Goal: Entertainment & Leisure: Consume media (video, audio)

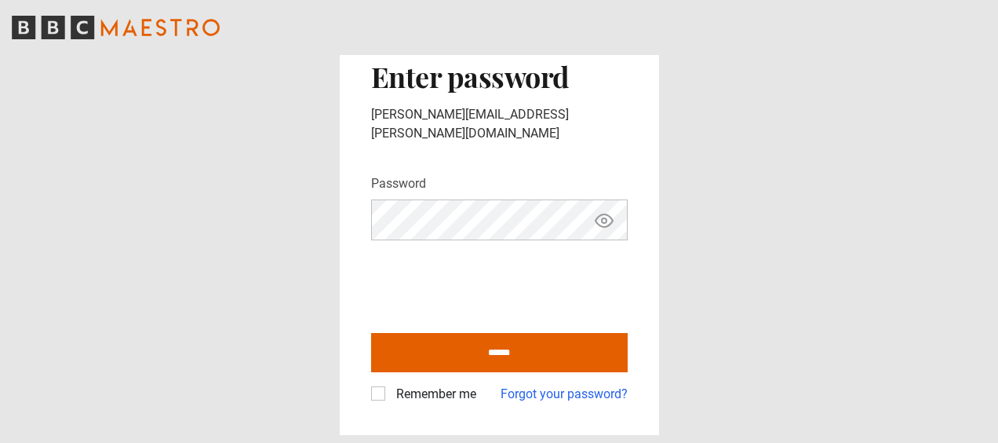
click at [390, 388] on label "Remember me" at bounding box center [433, 393] width 86 height 19
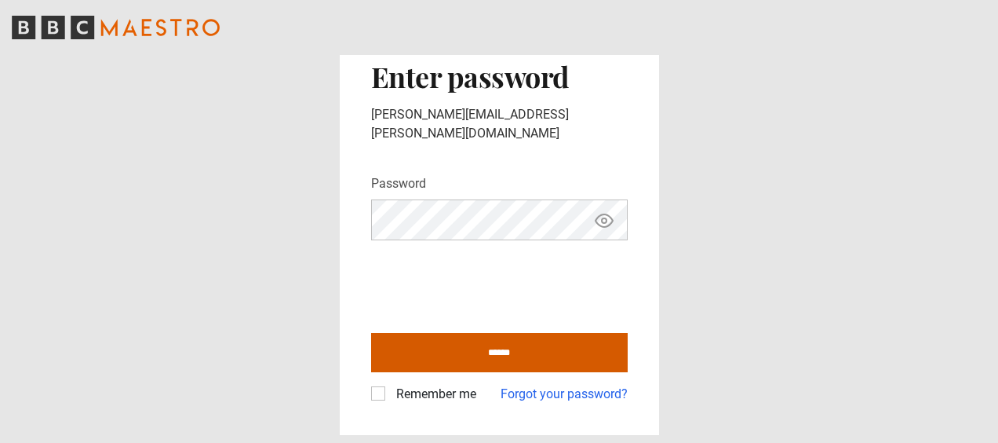
click at [604, 348] on input "******" at bounding box center [499, 352] width 257 height 39
type input "**********"
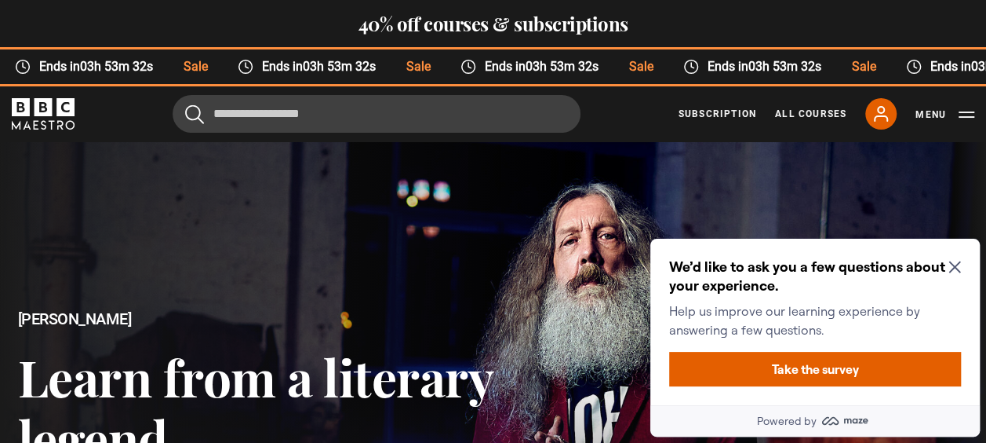
click at [950, 260] on icon "Close Maze Prompt" at bounding box center [955, 266] width 13 height 13
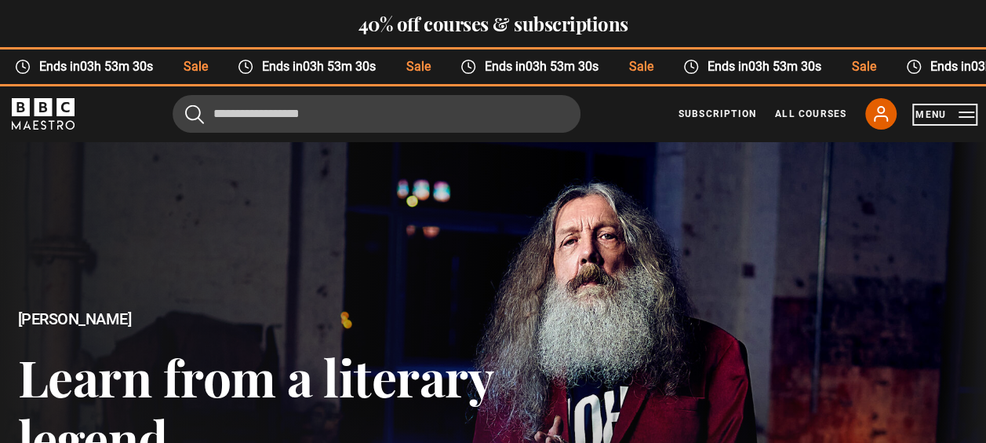
click at [964, 107] on button "Menu" at bounding box center [945, 115] width 59 height 16
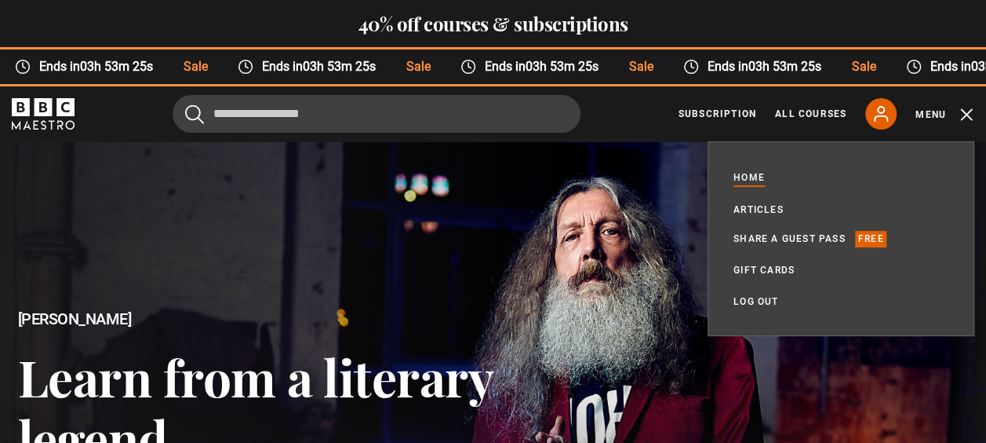
click at [669, 307] on div at bounding box center [492, 418] width 1011 height 569
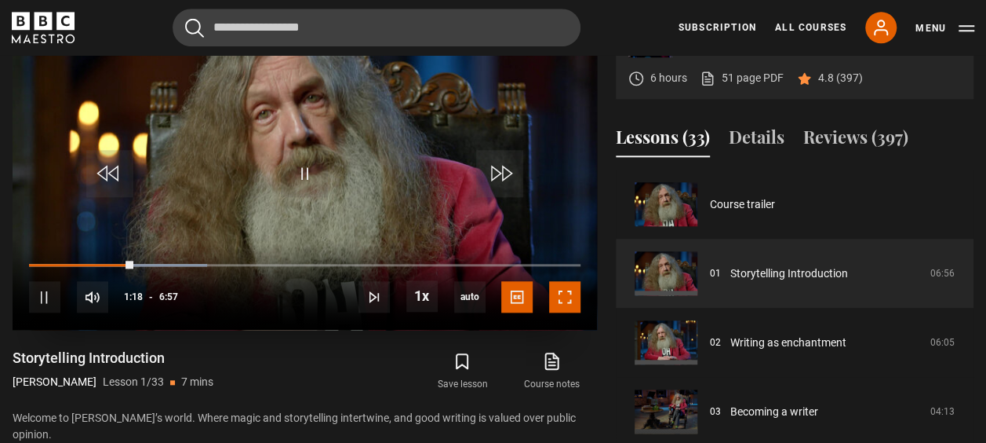
drag, startPoint x: 560, startPoint y: 301, endPoint x: 563, endPoint y: 383, distance: 81.7
click at [560, 301] on span "Video Player" at bounding box center [564, 296] width 31 height 31
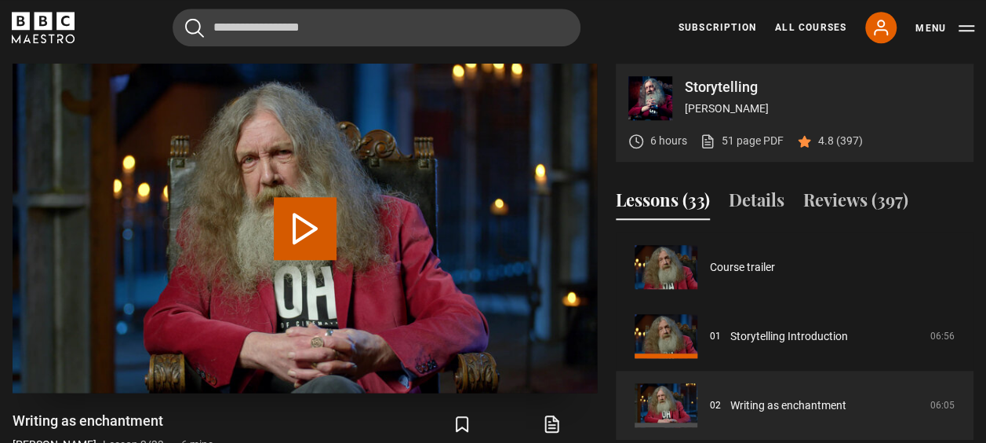
scroll to position [69, 0]
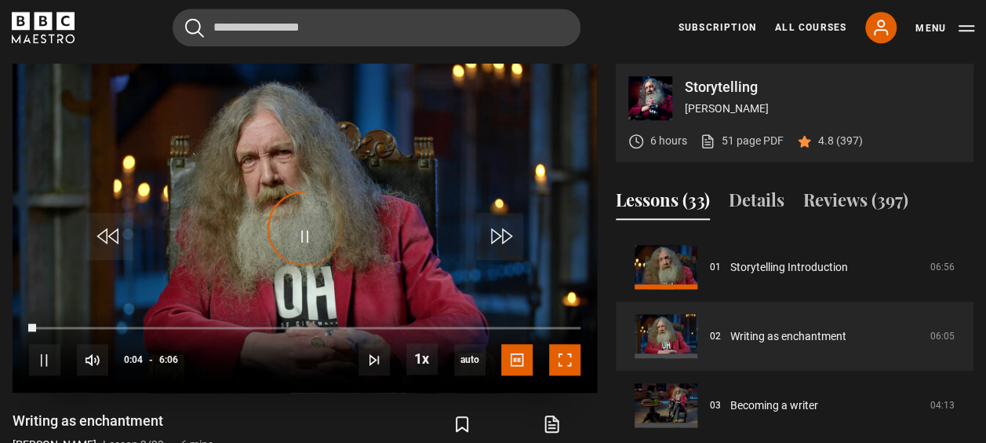
drag, startPoint x: 559, startPoint y: 359, endPoint x: 562, endPoint y: 441, distance: 81.7
click at [559, 359] on span "Video Player" at bounding box center [564, 359] width 31 height 31
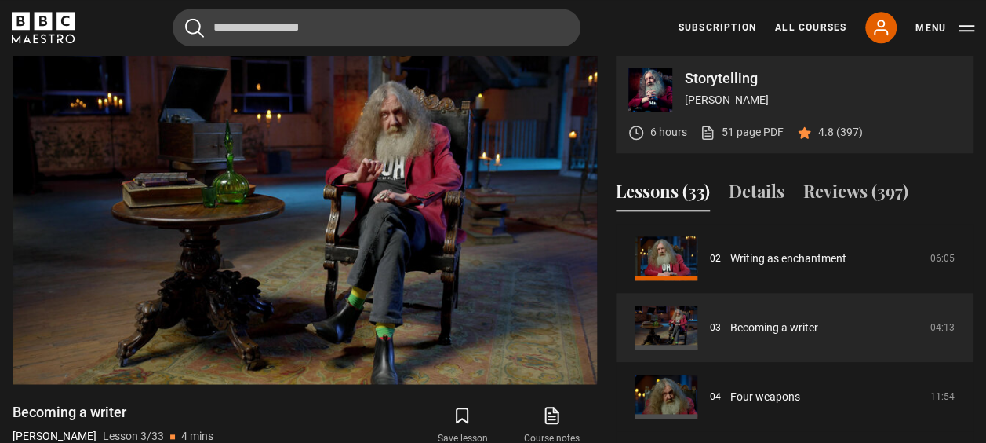
scroll to position [630, 0]
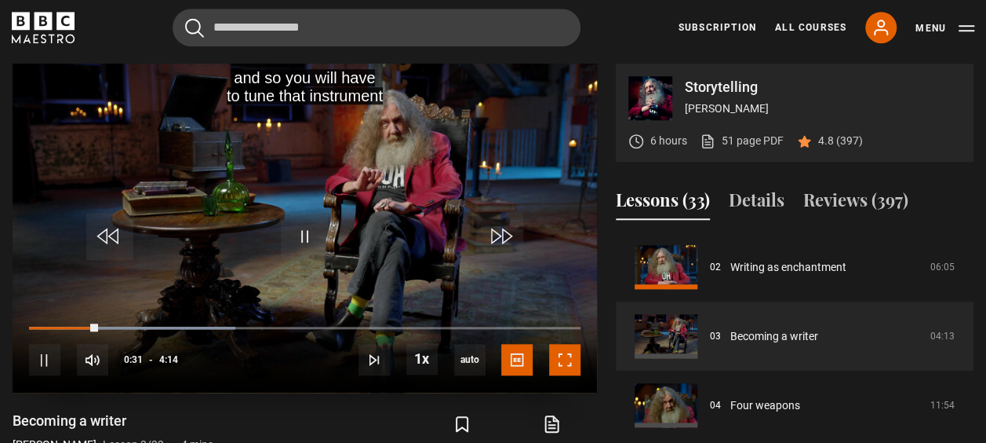
drag, startPoint x: 570, startPoint y: 355, endPoint x: 573, endPoint y: 437, distance: 81.7
click at [570, 355] on span "Video Player" at bounding box center [564, 359] width 31 height 31
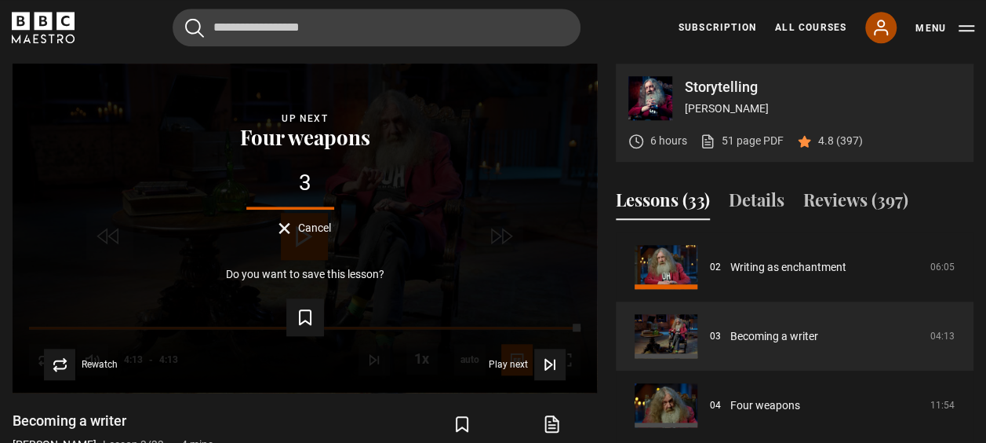
click at [885, 20] on icon at bounding box center [881, 27] width 19 height 19
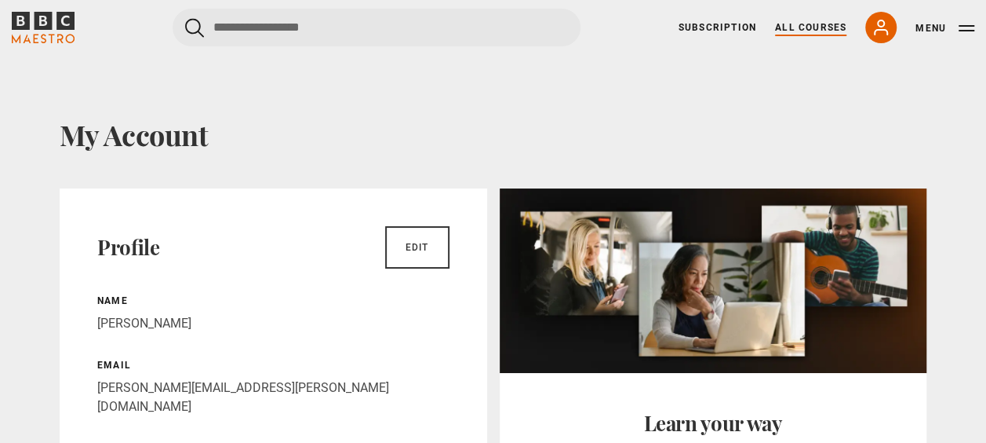
click at [794, 22] on link "All Courses" at bounding box center [810, 27] width 71 height 14
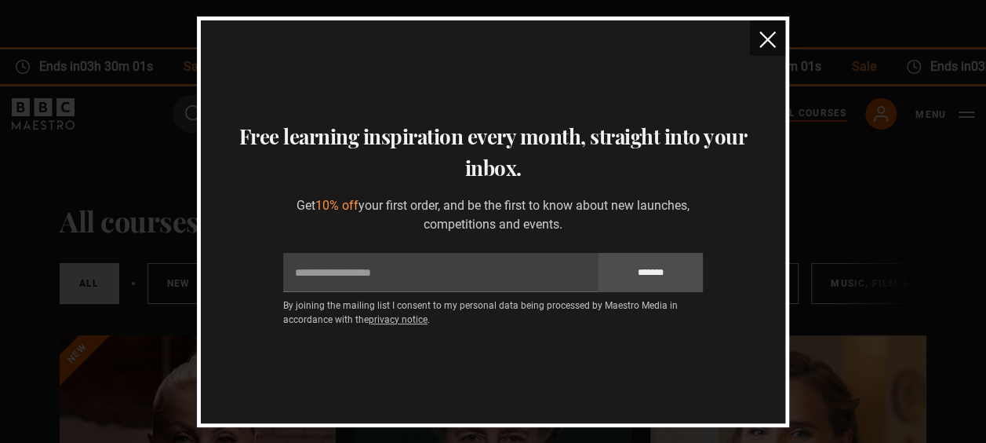
click at [771, 32] on img "close" at bounding box center [768, 39] width 16 height 16
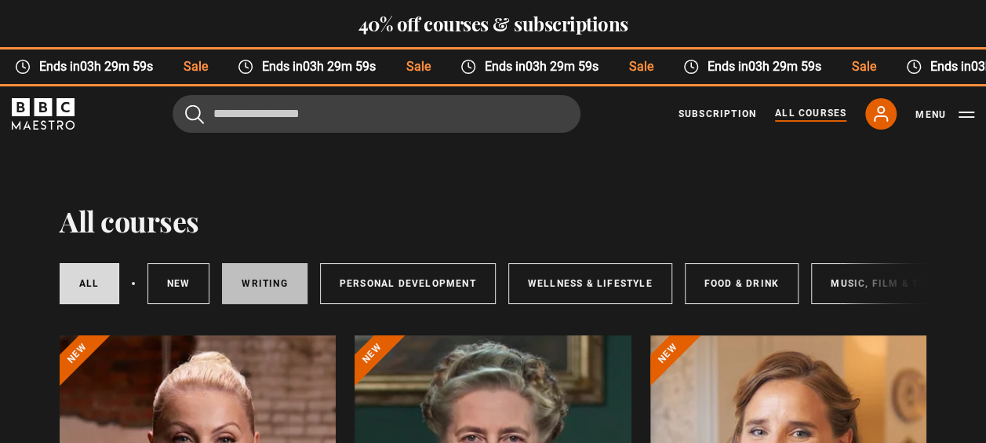
click at [277, 284] on link "Writing" at bounding box center [264, 283] width 85 height 41
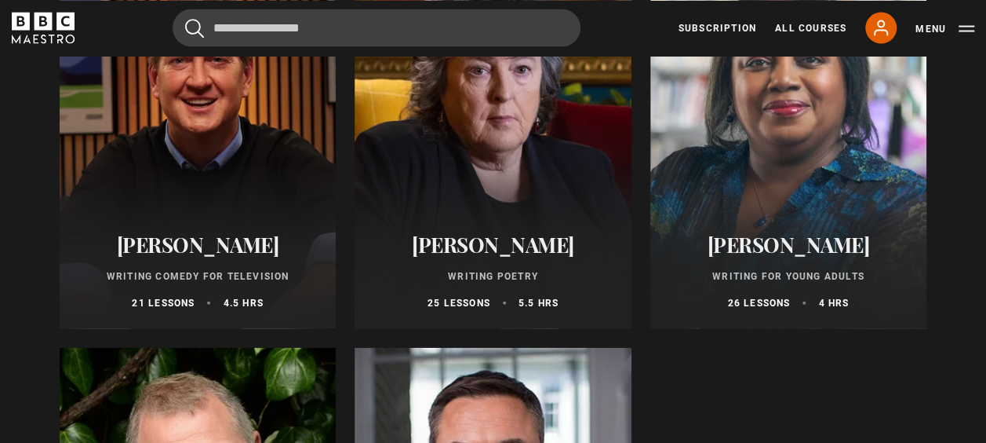
scroll to position [1621, 0]
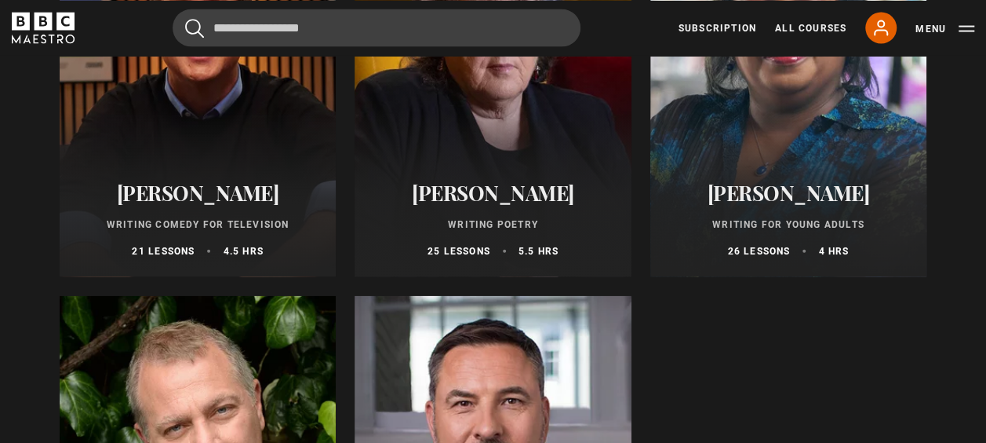
click at [840, 124] on div at bounding box center [788, 88] width 276 height 377
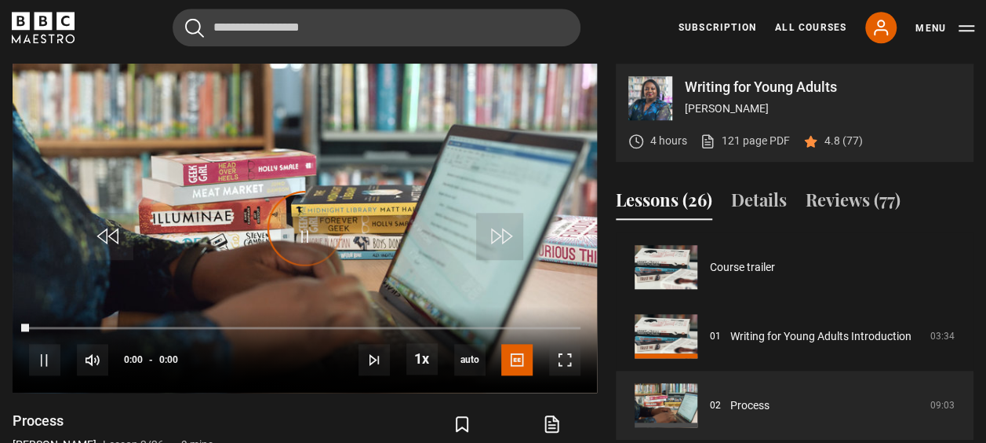
scroll to position [69, 0]
